Goal: Task Accomplishment & Management: Complete application form

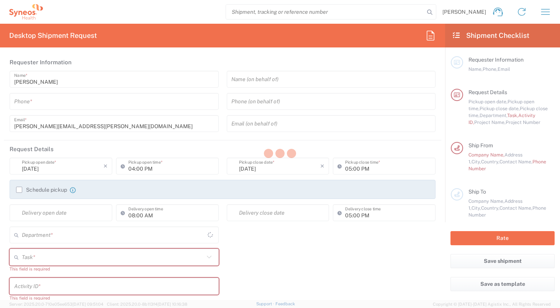
type input "England"
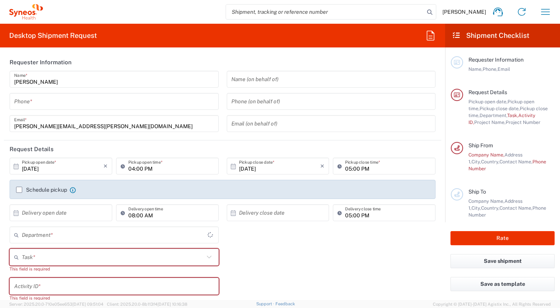
type input "4510"
type input "United Kingdom"
type input "Syneos Health UK Limited"
